Goal: Find specific page/section: Find specific page/section

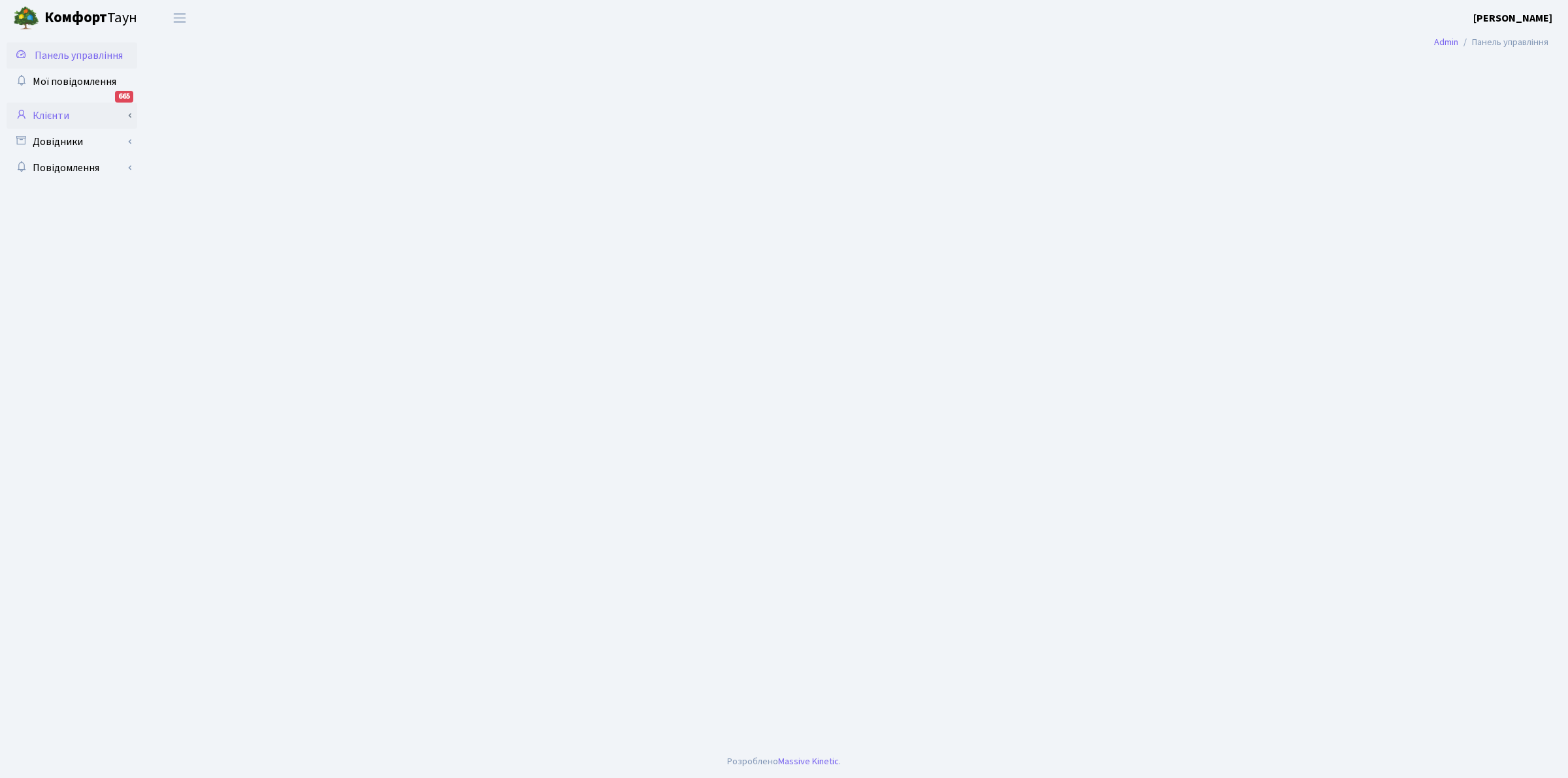
click at [49, 110] on link "Клієнти" at bounding box center [71, 116] width 131 height 26
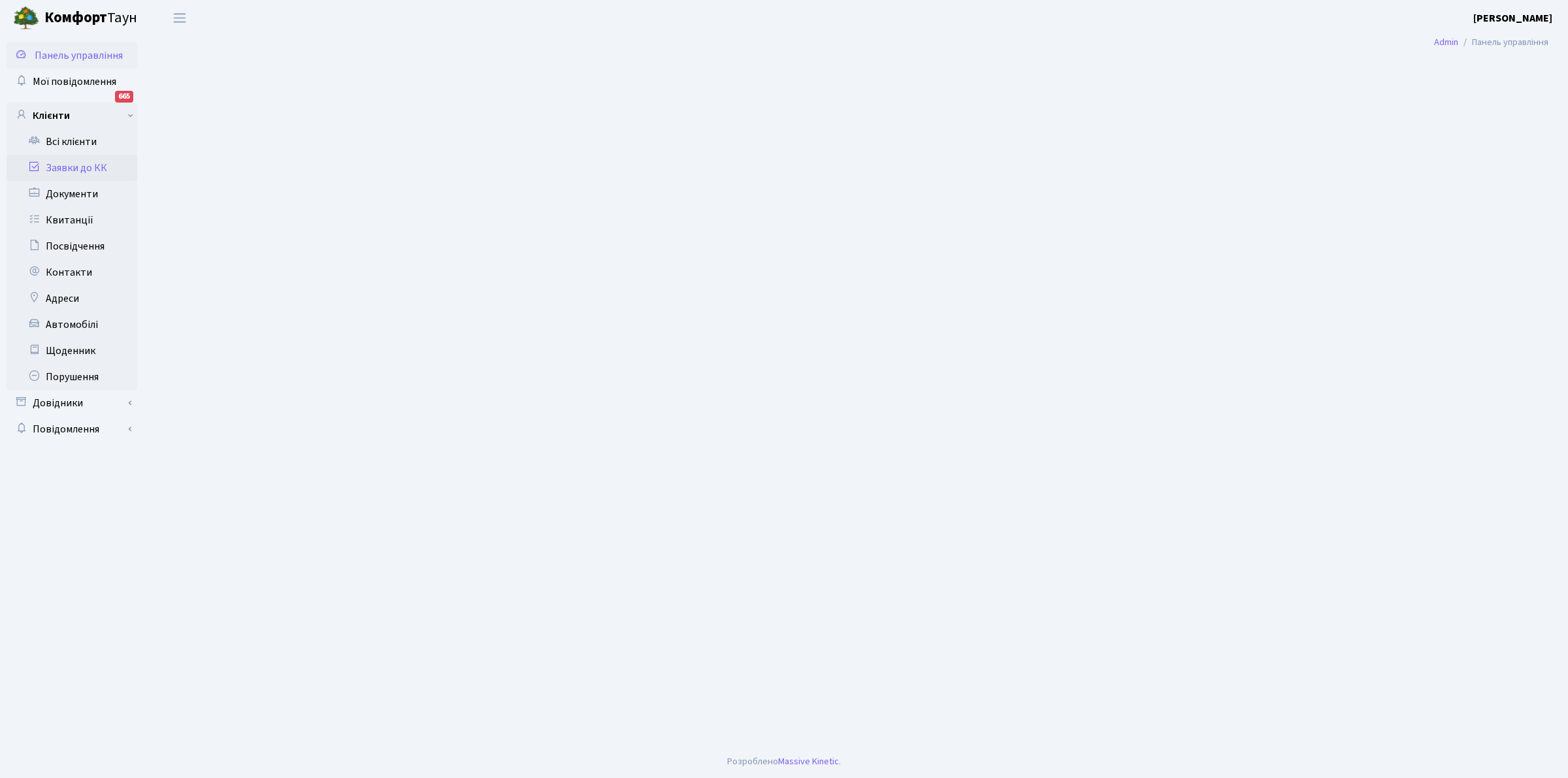
click at [76, 166] on link "Заявки до КК" at bounding box center [71, 168] width 131 height 26
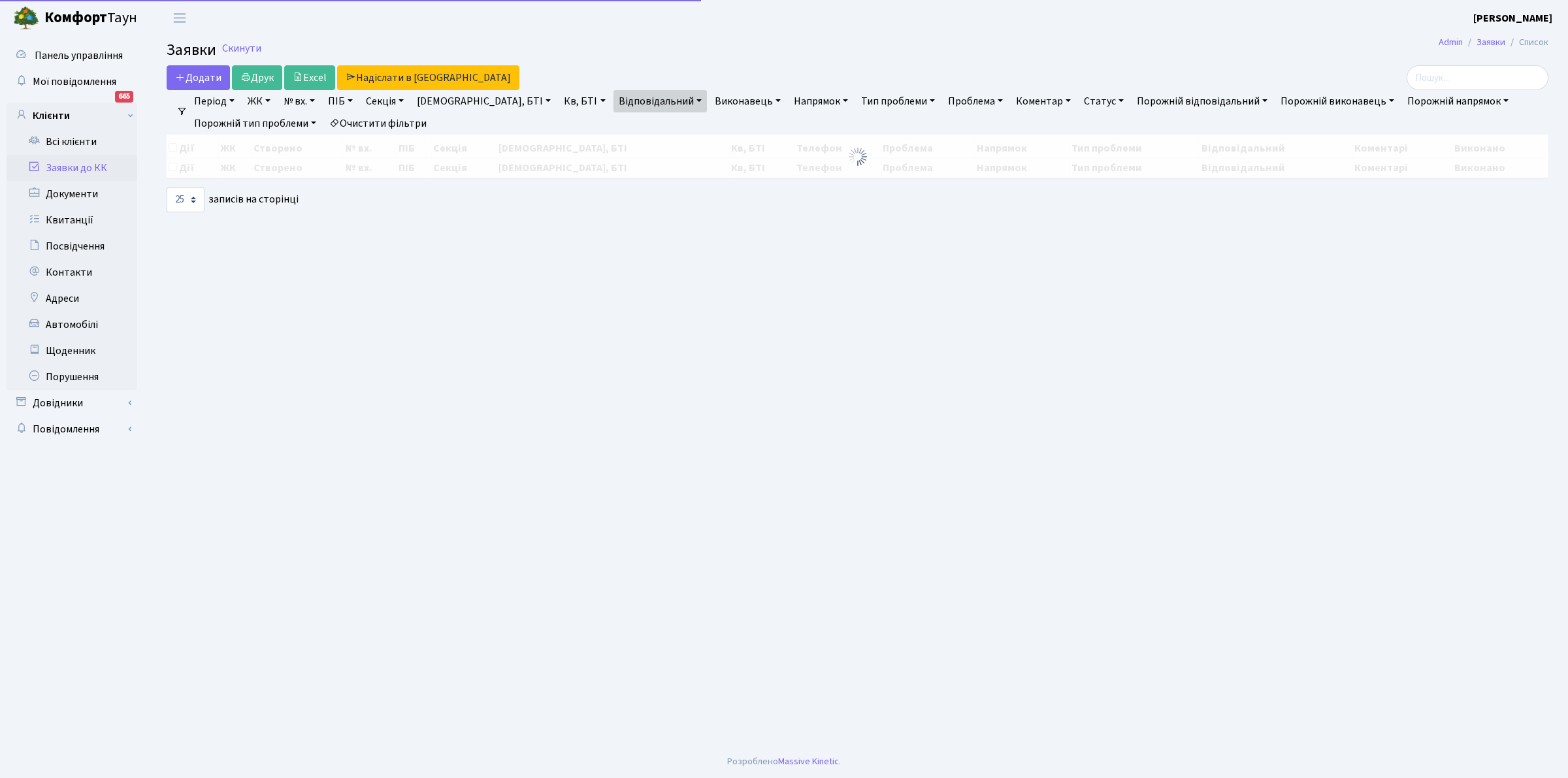
select select "25"
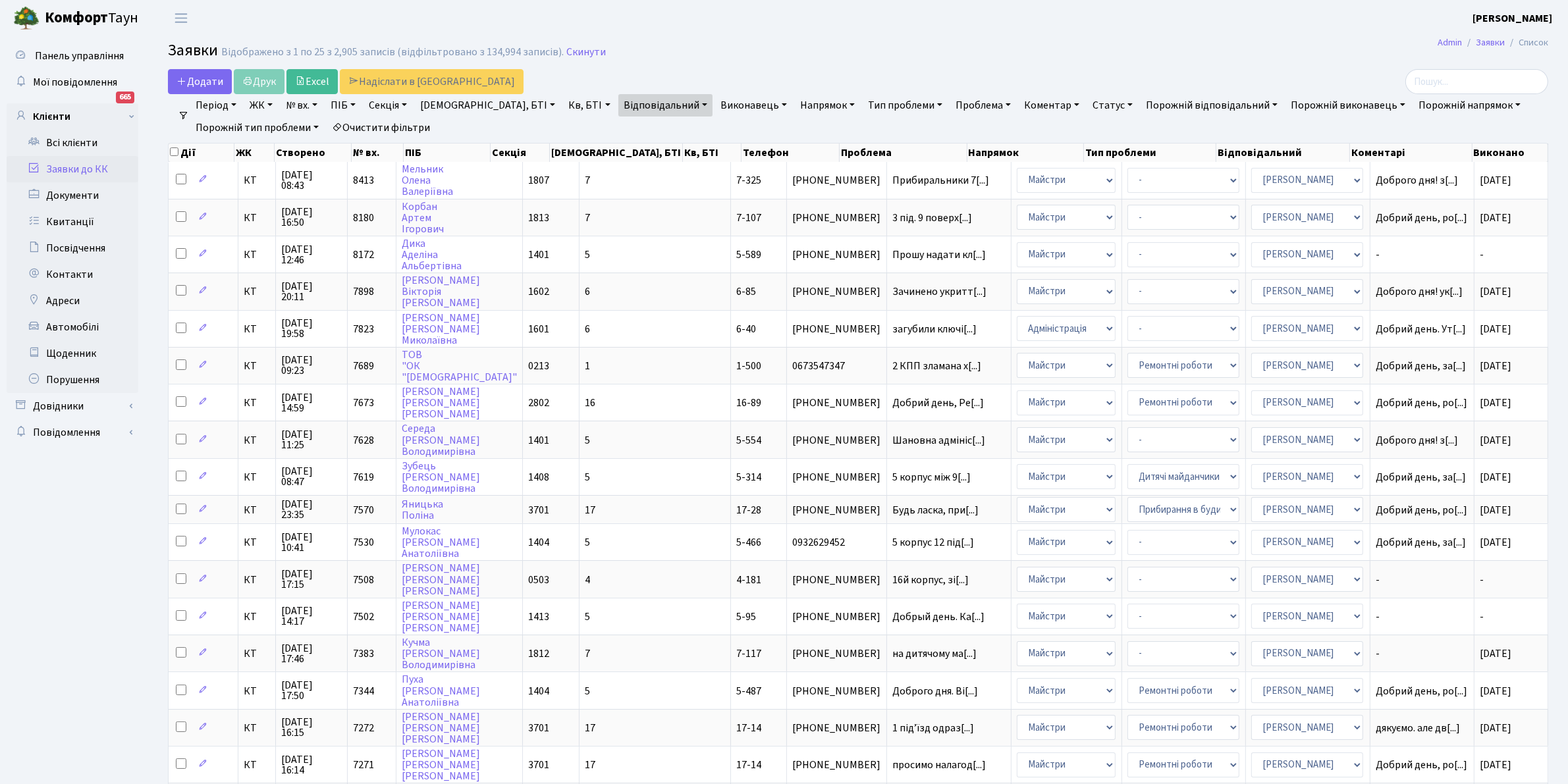
click at [376, 120] on link "Очистити фільтри" at bounding box center [381, 127] width 109 height 22
